Goal: Information Seeking & Learning: Find specific fact

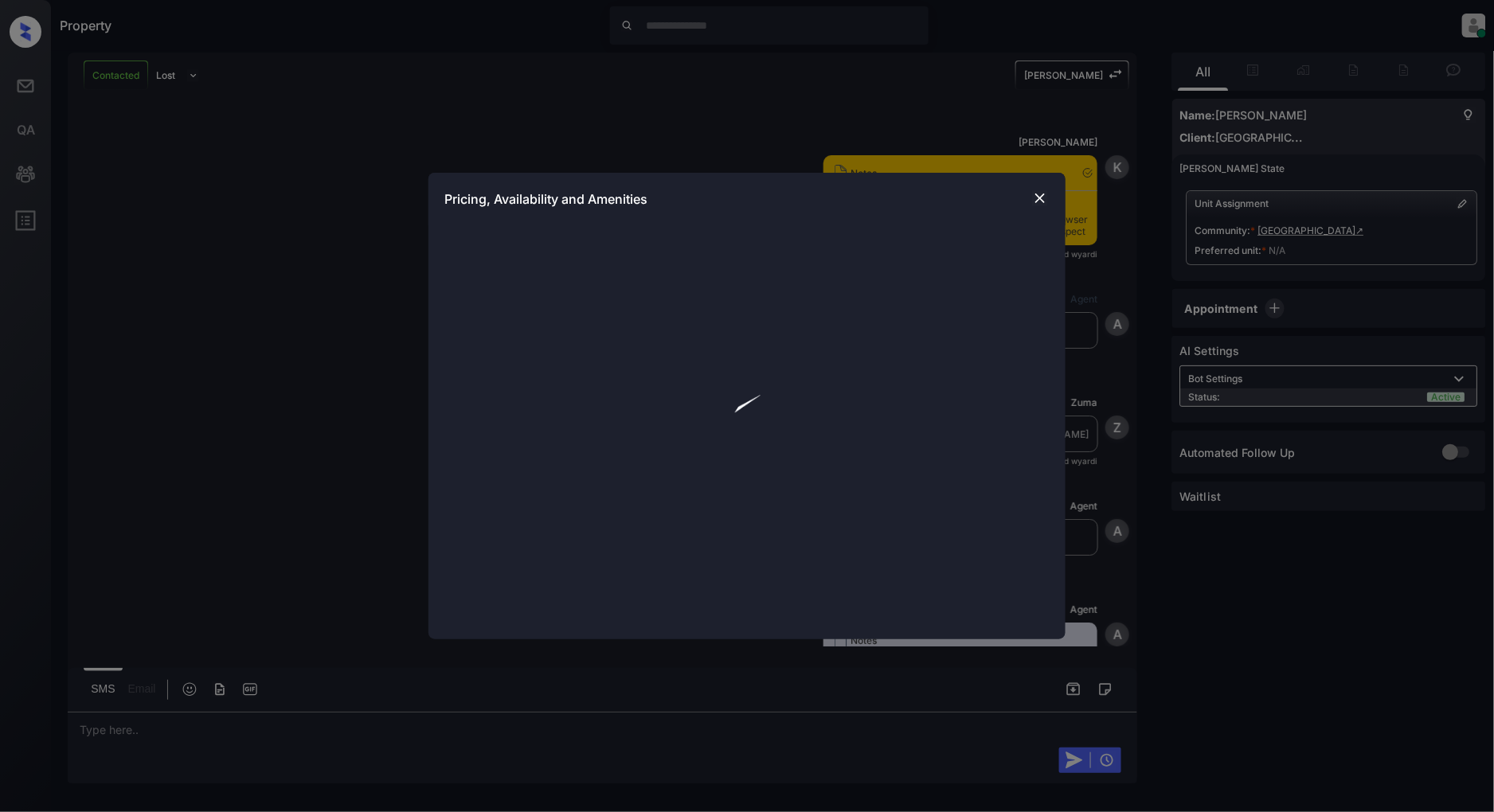
scroll to position [1092, 0]
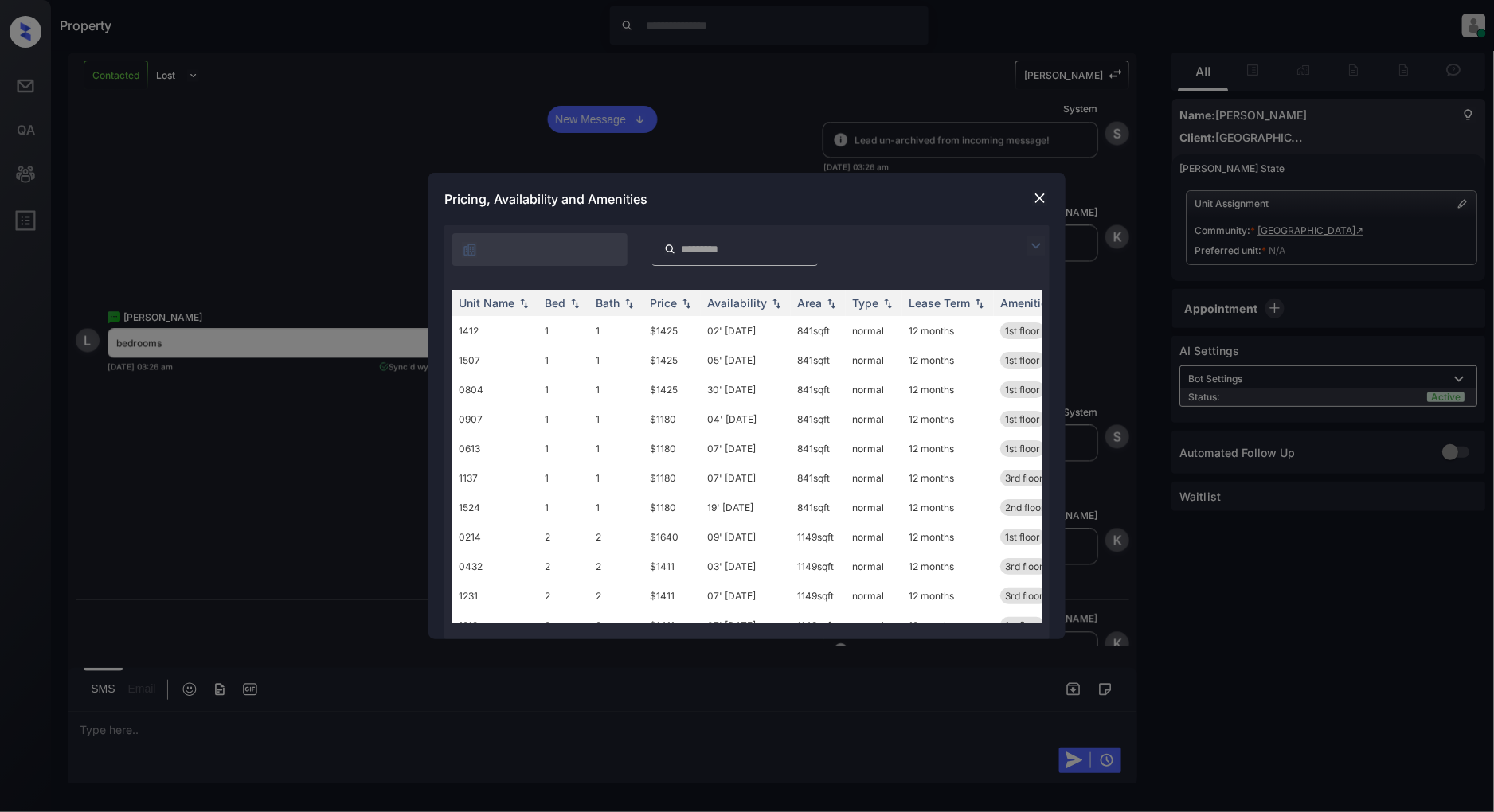
click at [1044, 243] on img at bounding box center [1036, 246] width 19 height 19
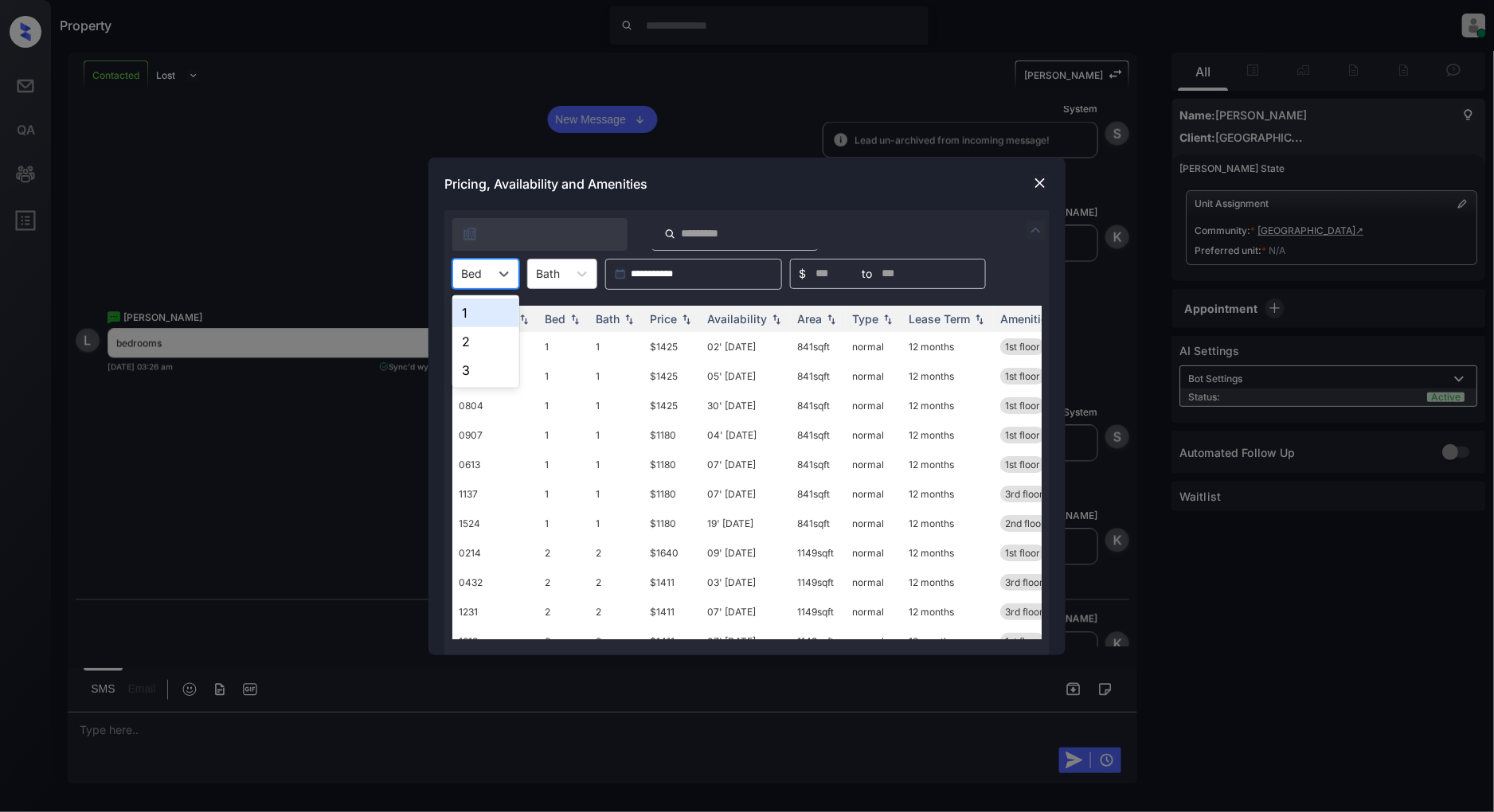
click at [484, 272] on div "Bed" at bounding box center [471, 273] width 37 height 23
click at [473, 332] on div "2" at bounding box center [485, 341] width 67 height 29
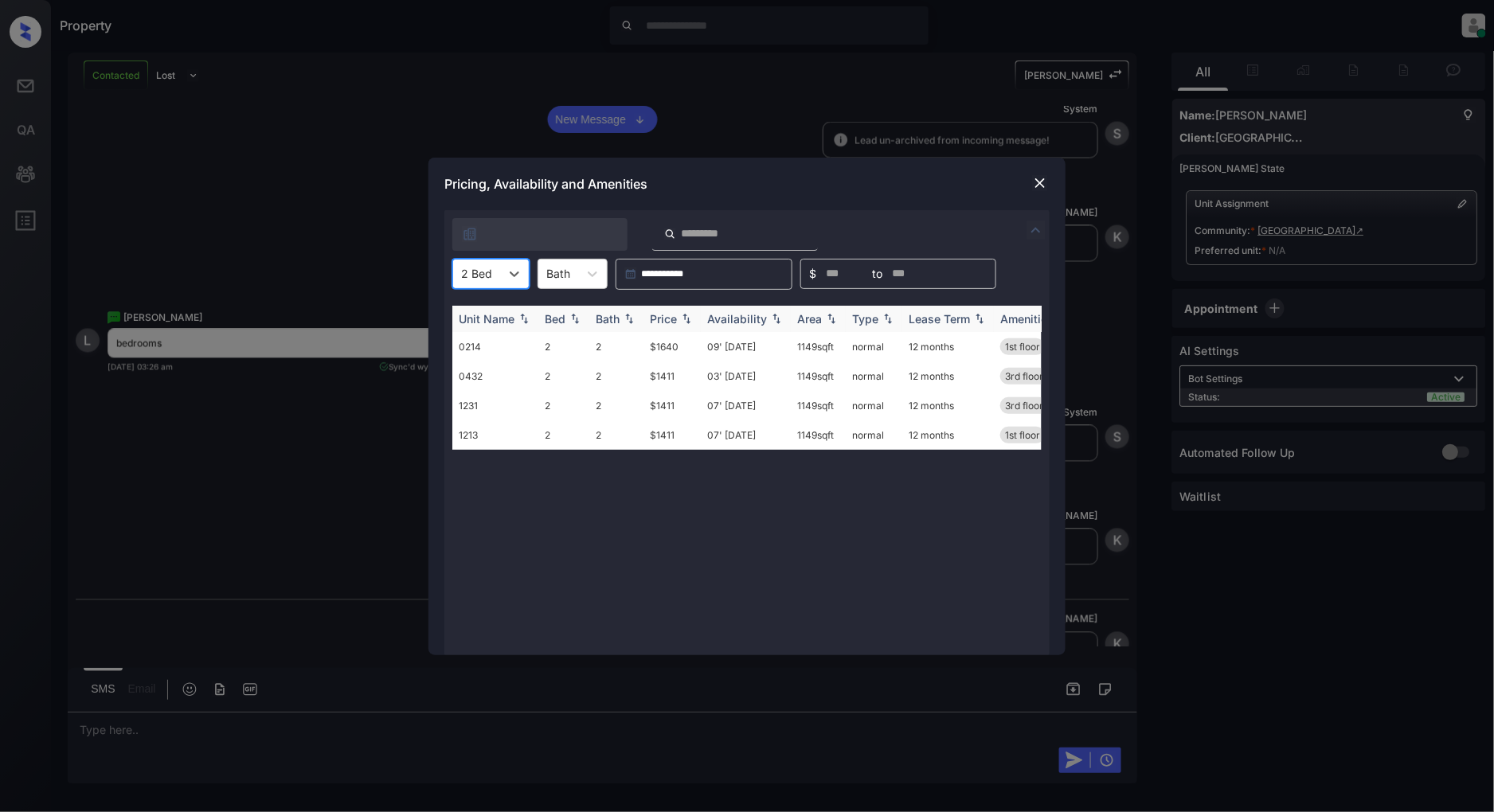
click at [675, 314] on div "Price" at bounding box center [663, 318] width 27 height 13
click at [674, 317] on div "Price" at bounding box center [663, 318] width 27 height 13
drag, startPoint x: 695, startPoint y: 346, endPoint x: 633, endPoint y: 348, distance: 62.0
click at [633, 348] on tr "0432 2 2 $1411 03' [DATE] sqft normal 12 months 3rd floor" at bounding box center [869, 347] width 833 height 29
copy tr "$1411"
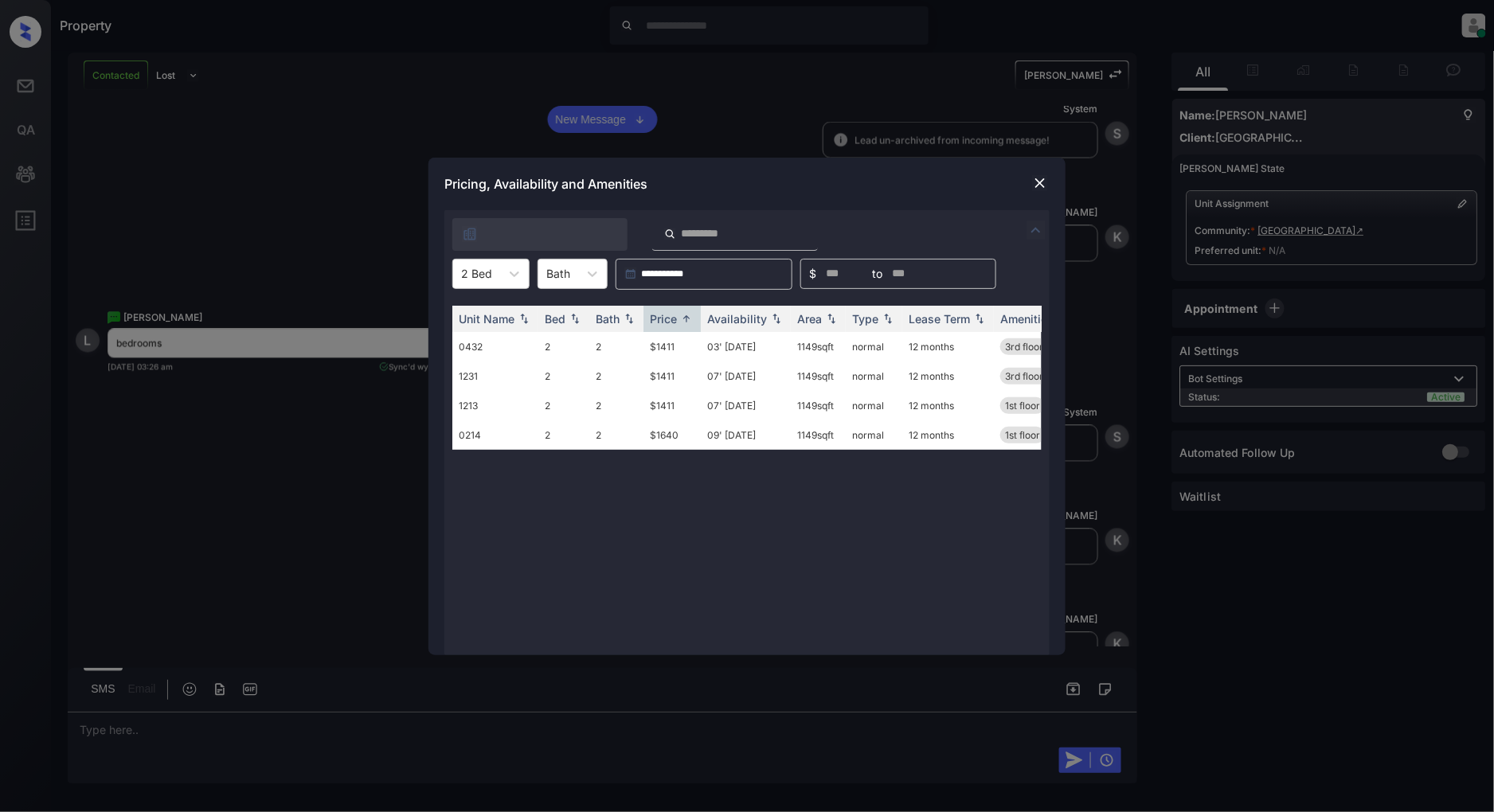
click at [1038, 194] on div "Pricing, Availability and Amenities" at bounding box center [747, 184] width 637 height 53
click at [1038, 191] on div at bounding box center [1040, 182] width 19 height 19
